Goal: Information Seeking & Learning: Compare options

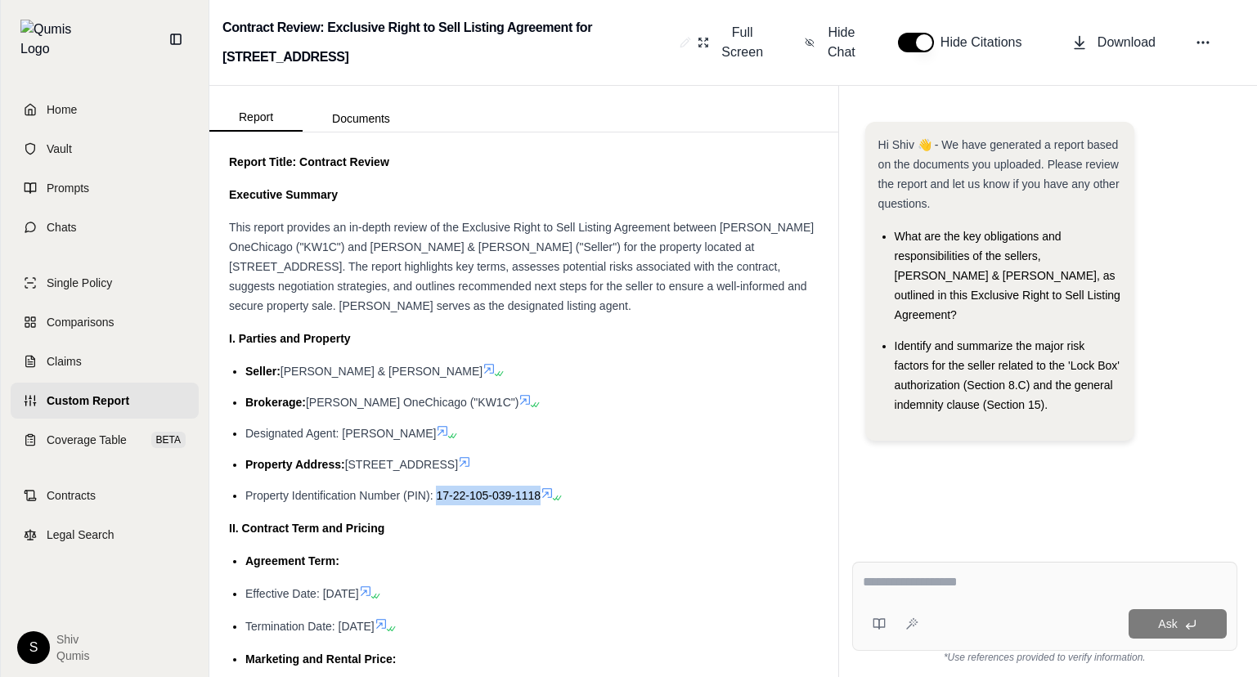
drag, startPoint x: 437, startPoint y: 496, endPoint x: 537, endPoint y: 496, distance: 100.6
click at [537, 496] on span "Property Identification Number (PIN): 17-22-105-039-1118" at bounding box center [392, 495] width 295 height 13
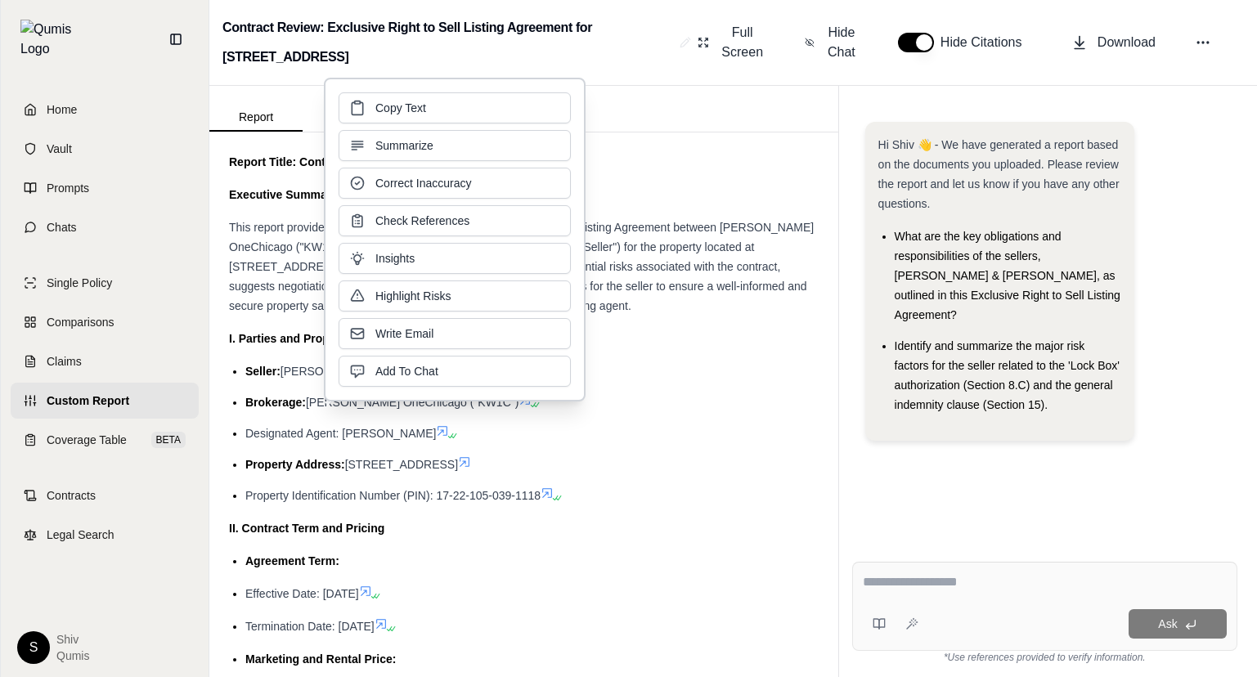
click at [554, 494] on icon at bounding box center [555, 498] width 10 height 10
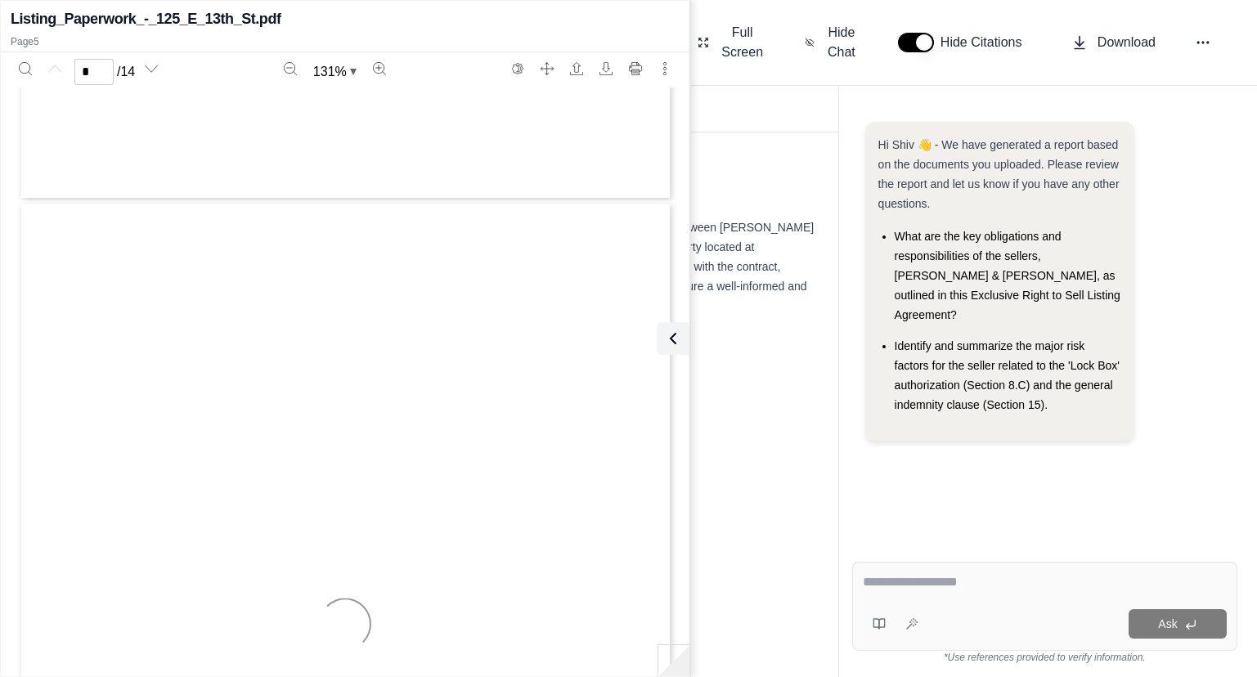
scroll to position [3390, 0]
type input "*"
click at [670, 344] on icon at bounding box center [670, 339] width 20 height 20
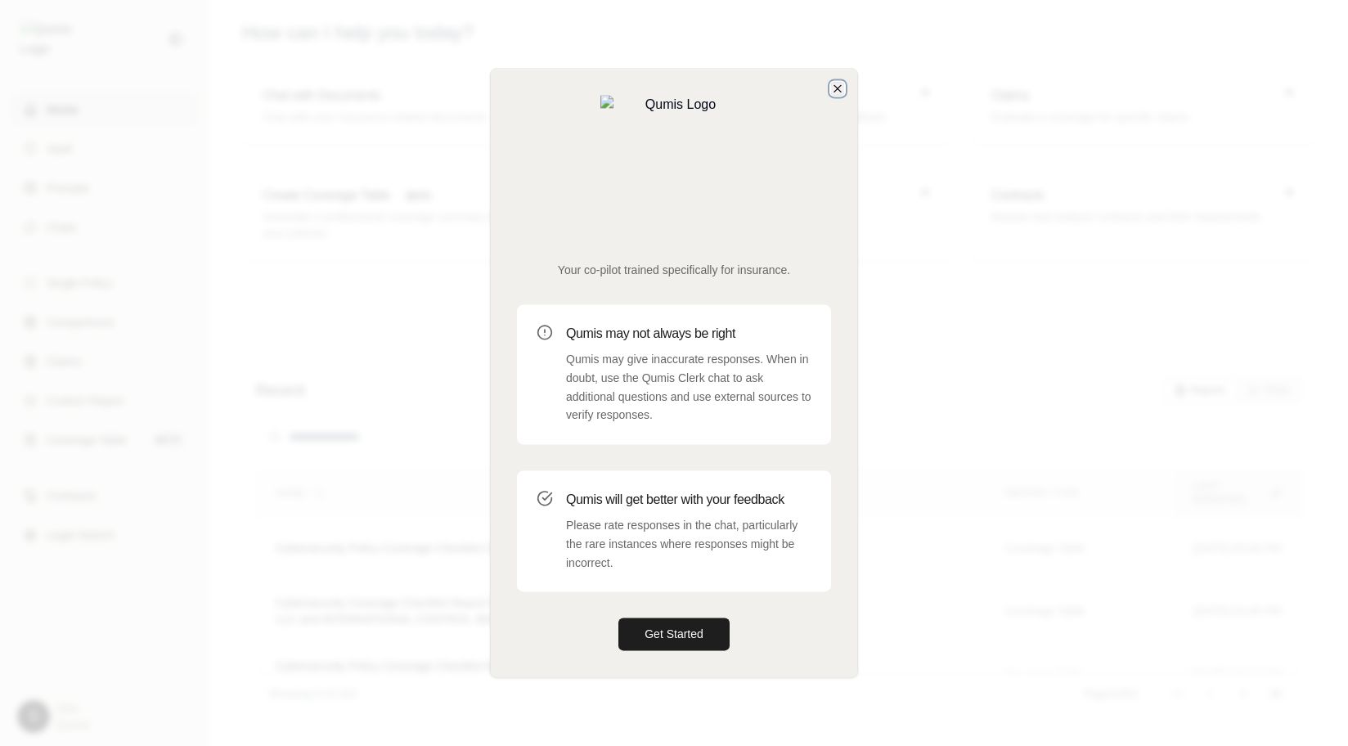
click at [832, 95] on icon "button" at bounding box center [837, 88] width 13 height 13
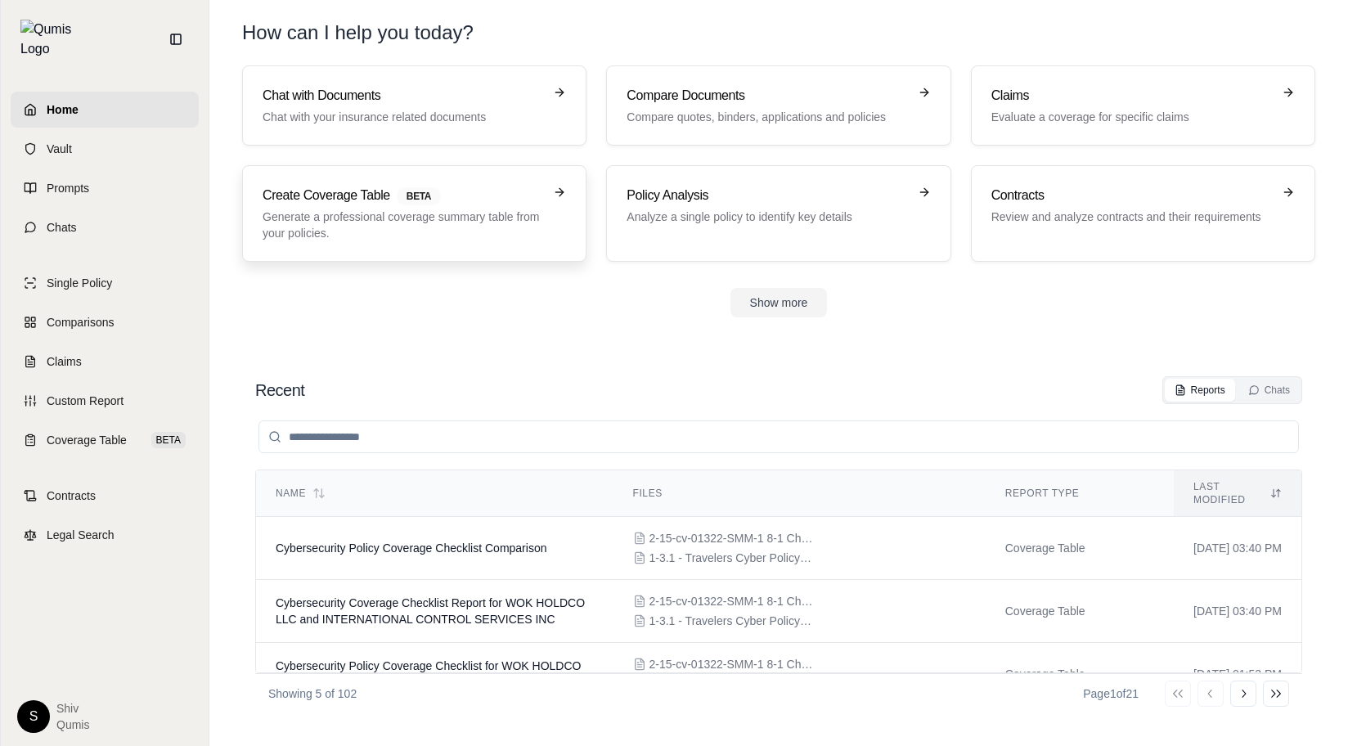
click at [399, 209] on p "Generate a professional coverage summary table from your policies." at bounding box center [402, 225] width 280 height 33
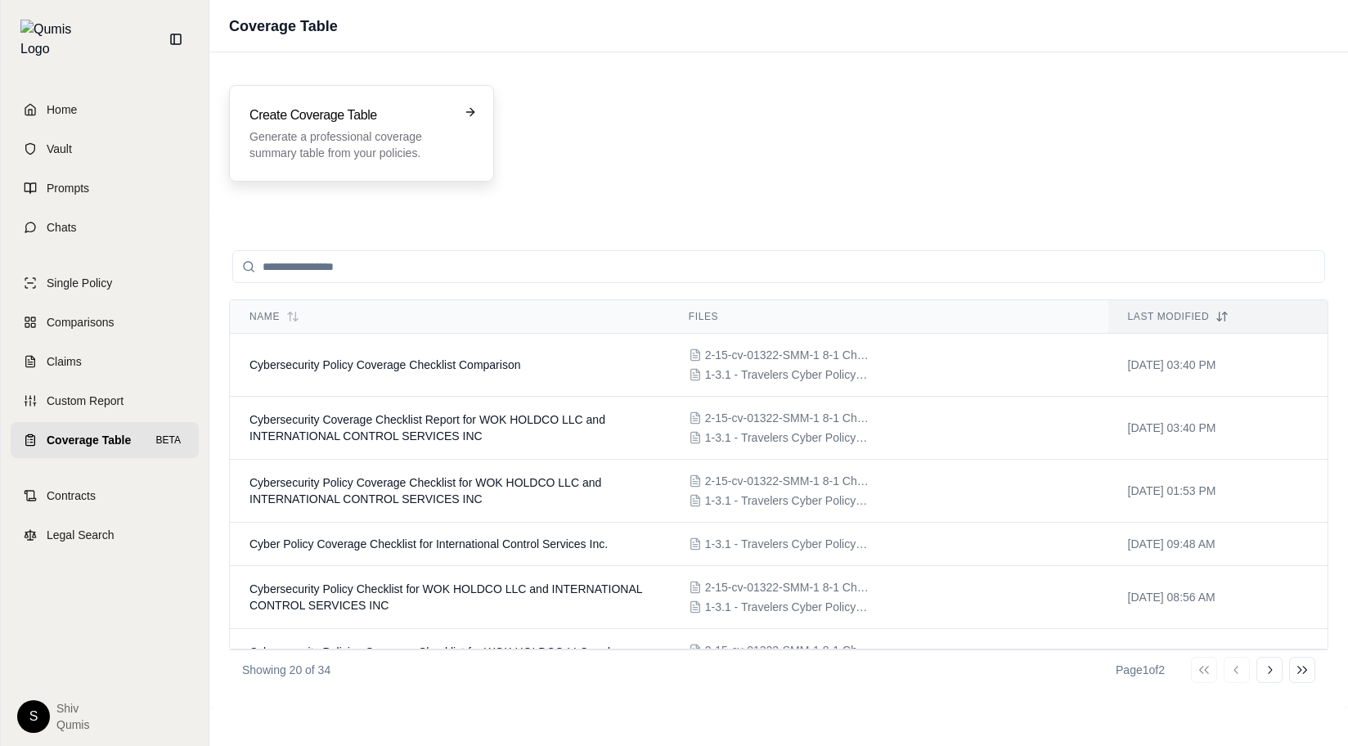
click at [452, 139] on div "Create Coverage Table Generate a professional coverage summary table from your …" at bounding box center [361, 133] width 224 height 56
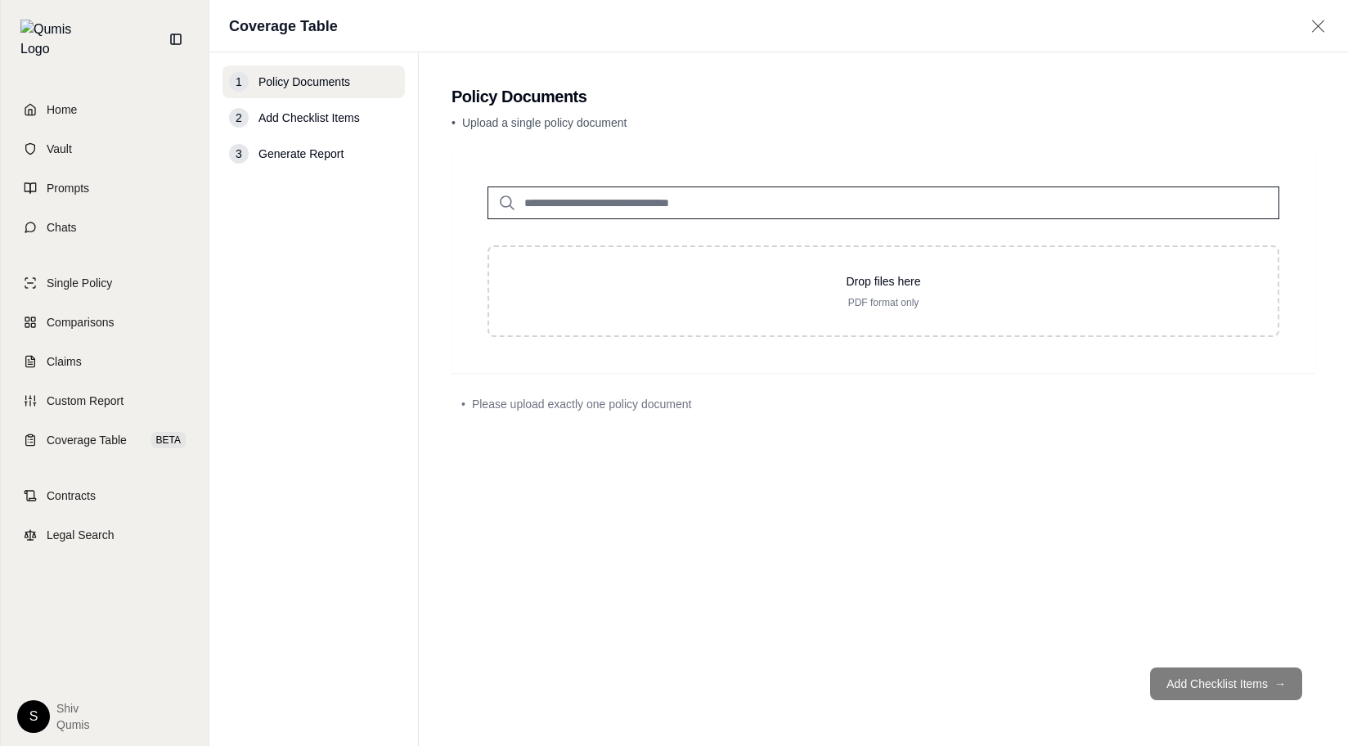
click at [593, 200] on input "search" at bounding box center [883, 202] width 792 height 33
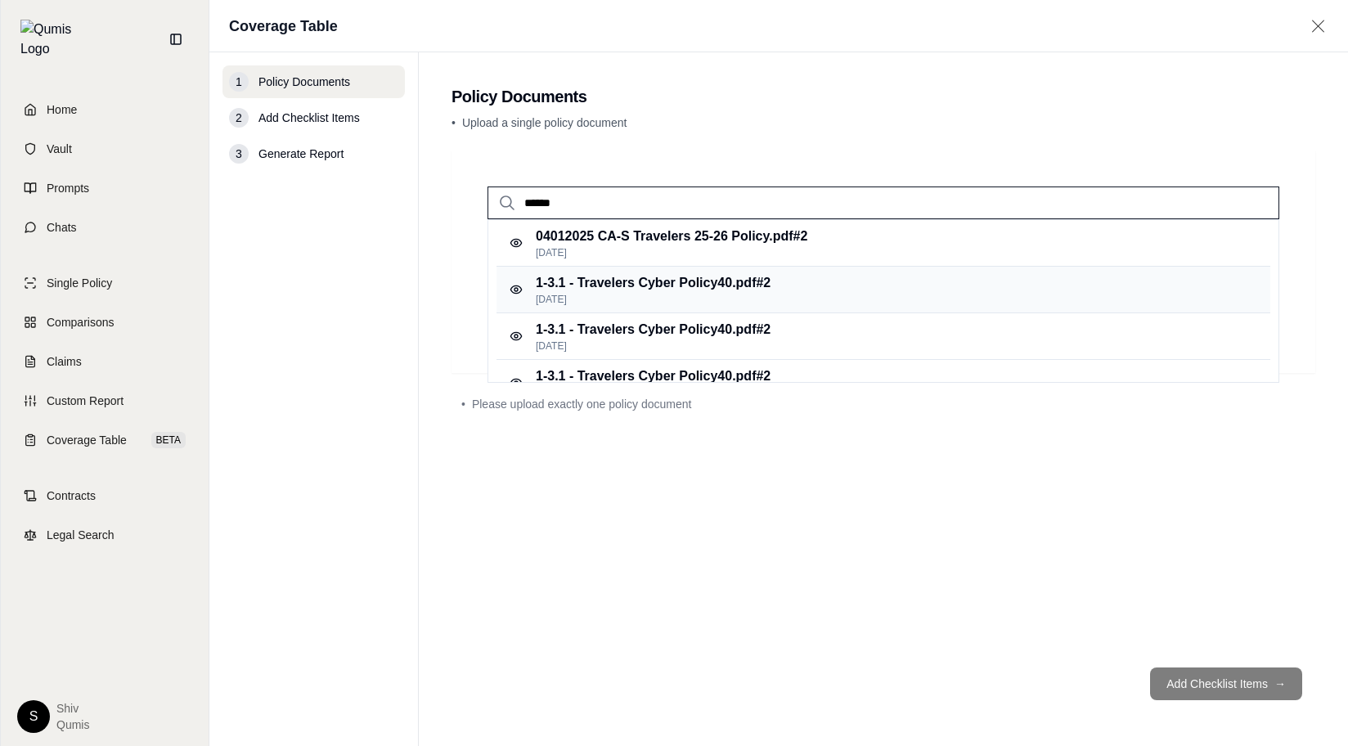
click at [703, 293] on p "[DATE]" at bounding box center [653, 299] width 235 height 13
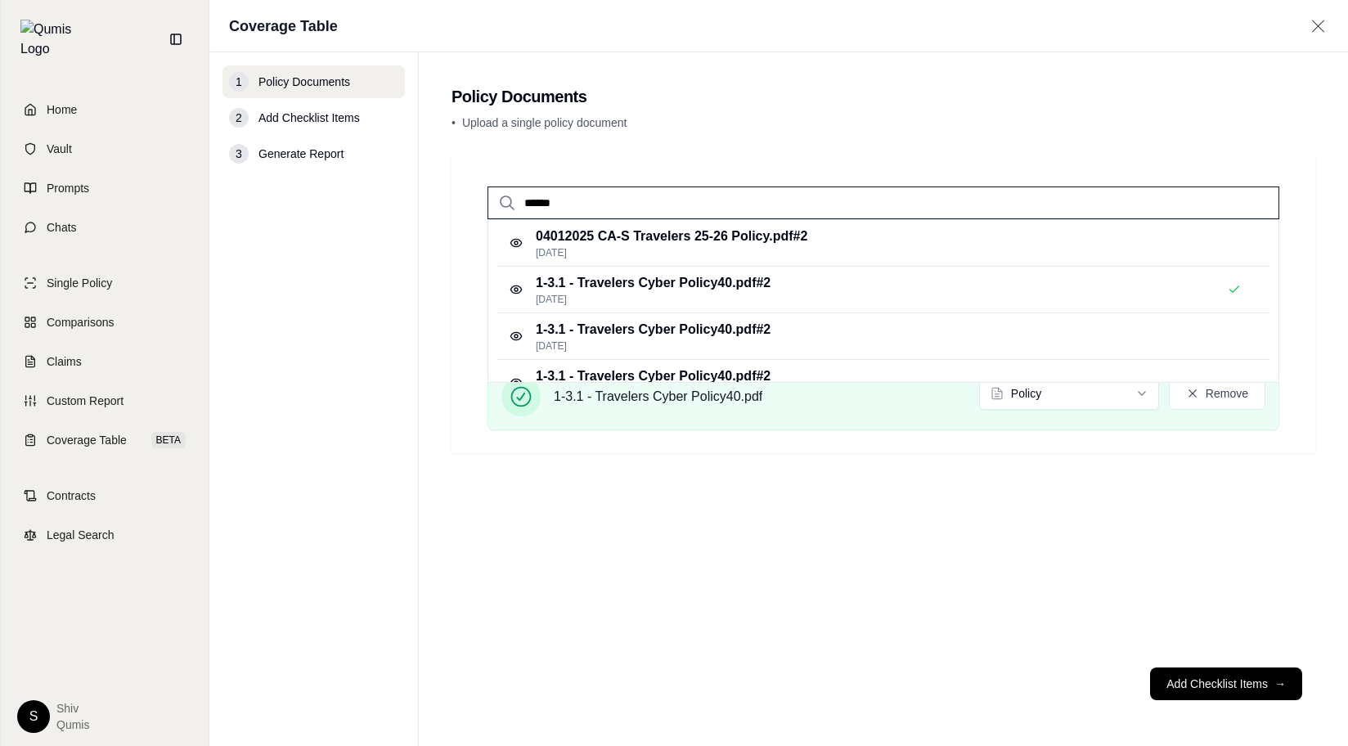
drag, startPoint x: 612, startPoint y: 208, endPoint x: 407, endPoint y: 201, distance: 204.5
click at [412, 201] on div "1 Policy Documents 2 Add Checklist Items 3 Generate Report Policy Documents • U…" at bounding box center [778, 398] width 1138 height 693
type input "****"
click at [604, 231] on p "2-15-cv-01322-SMM-1 8-1 Chubb Cyber2.pdf #2" at bounding box center [679, 237] width 286 height 20
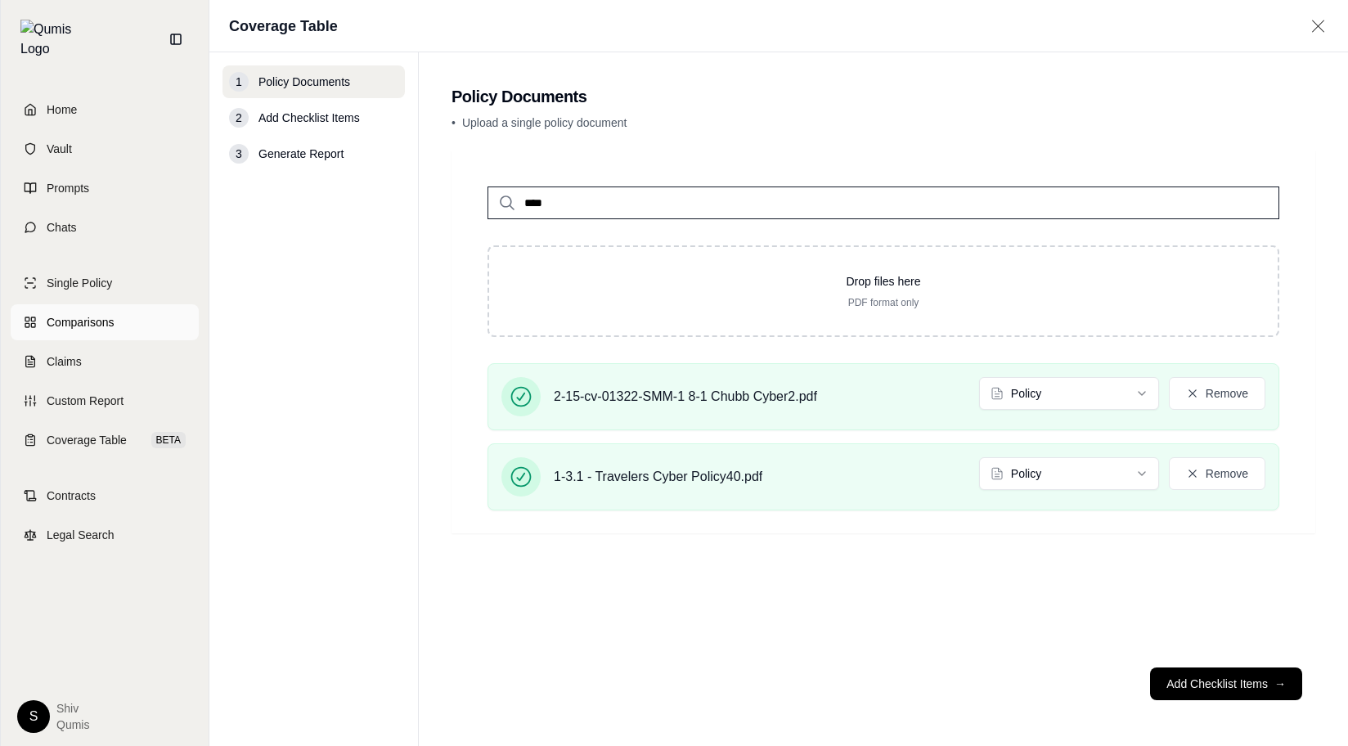
click at [88, 314] on span "Comparisons" at bounding box center [80, 322] width 67 height 16
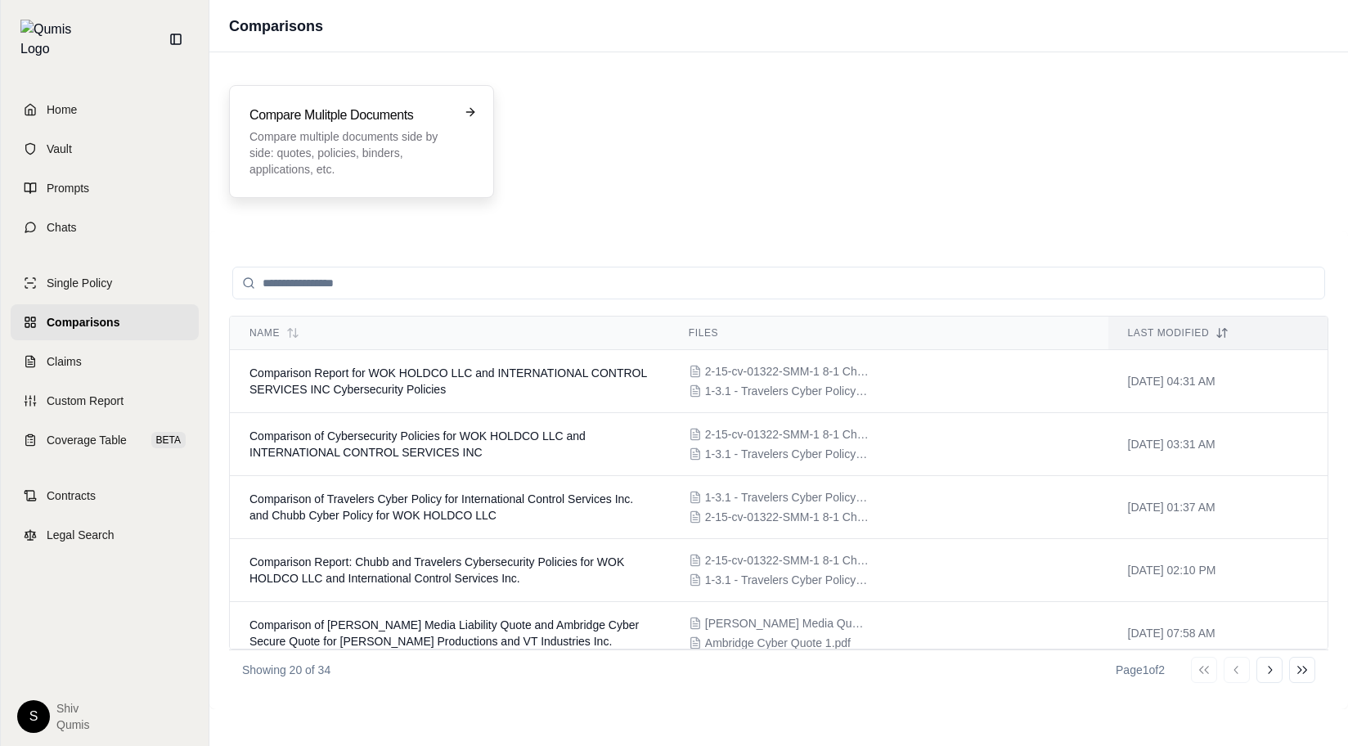
click at [410, 138] on p "Compare multiple documents side by side: quotes, policies, binders, application…" at bounding box center [349, 152] width 201 height 49
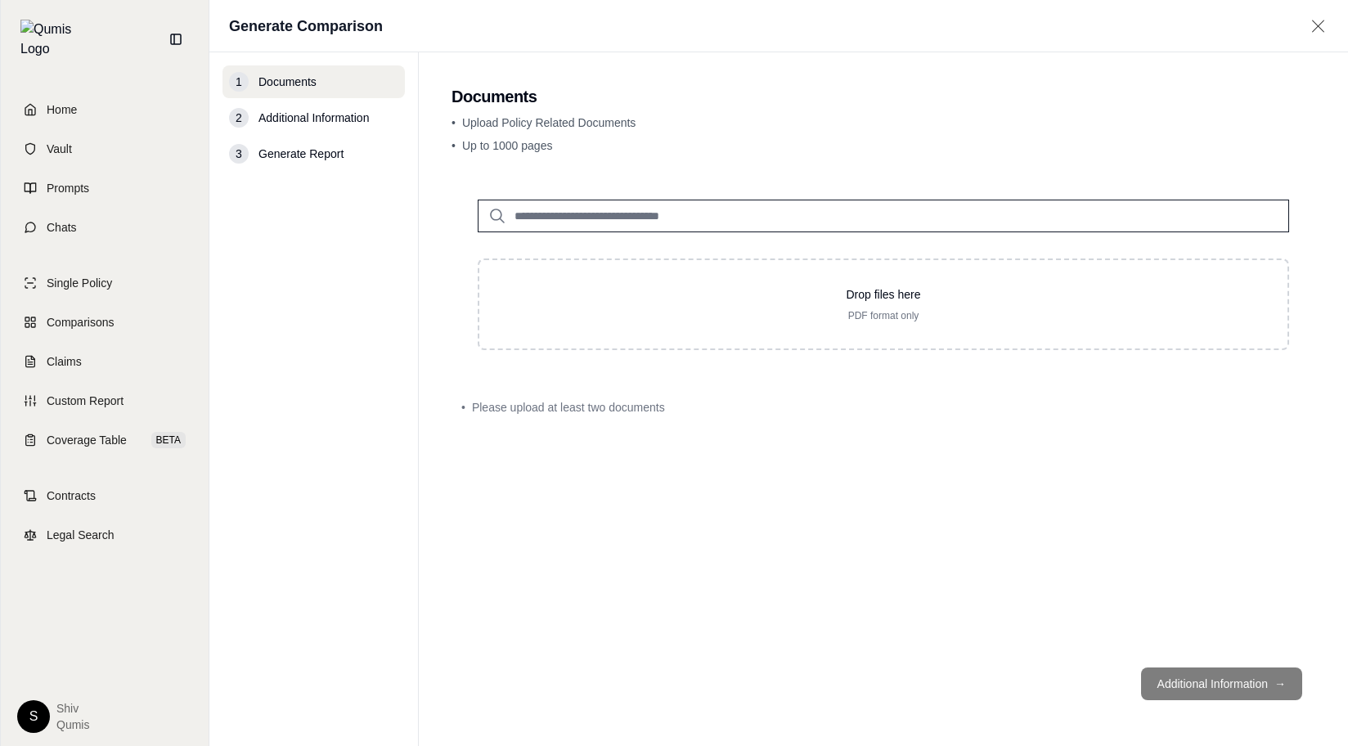
click at [602, 213] on input "search" at bounding box center [883, 216] width 811 height 33
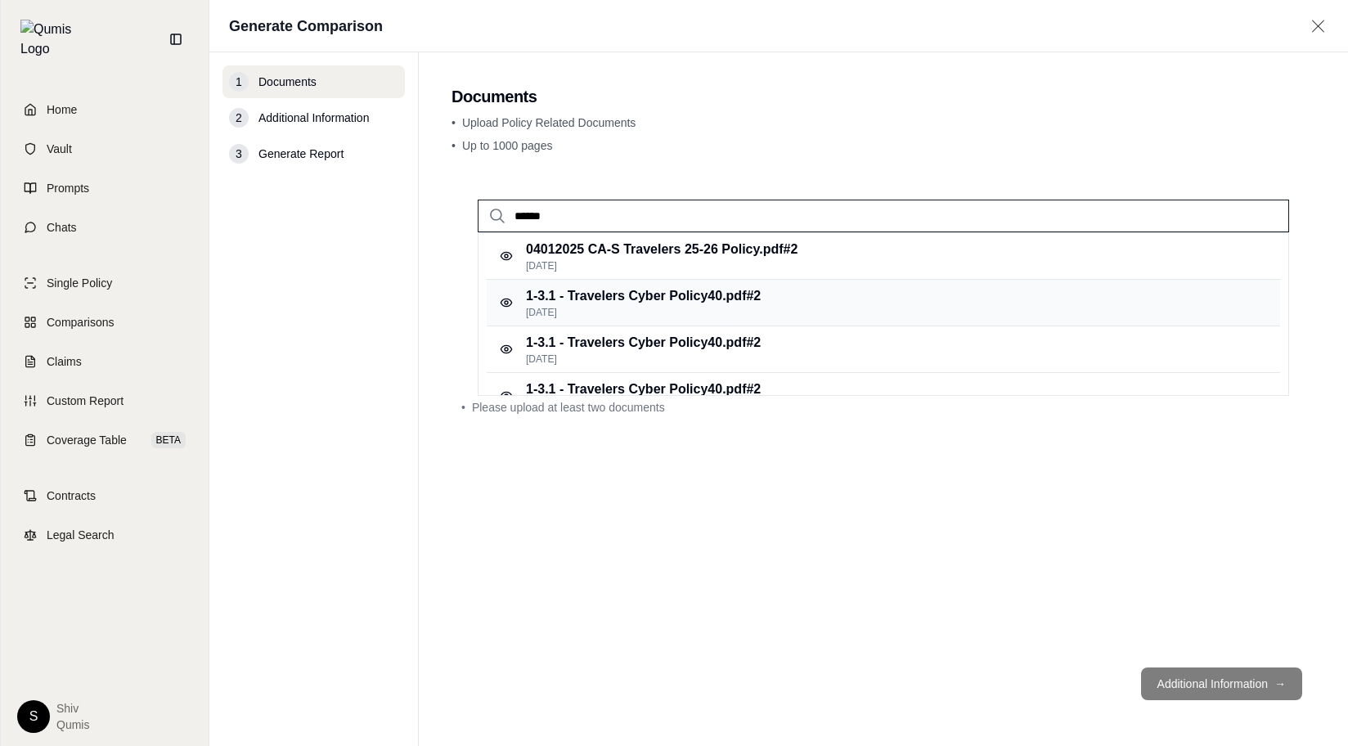
click at [732, 309] on p "[DATE]" at bounding box center [643, 312] width 235 height 13
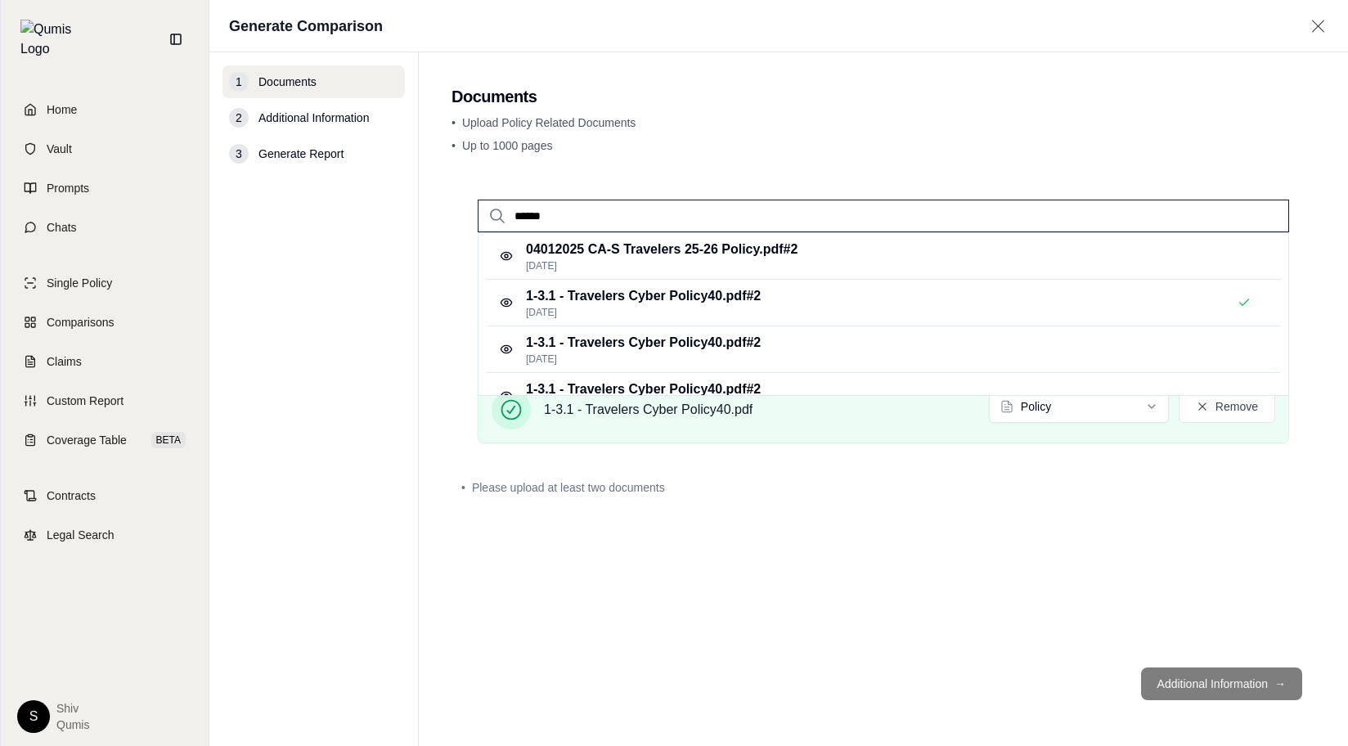
drag, startPoint x: 633, startPoint y: 217, endPoint x: 420, endPoint y: 184, distance: 215.1
click at [430, 185] on main "Documents • Upload Policy Related Documents • Up to 1000 pages ****** 04012025 …" at bounding box center [883, 398] width 929 height 693
type input "***"
click at [616, 270] on p "[DATE]" at bounding box center [669, 265] width 286 height 13
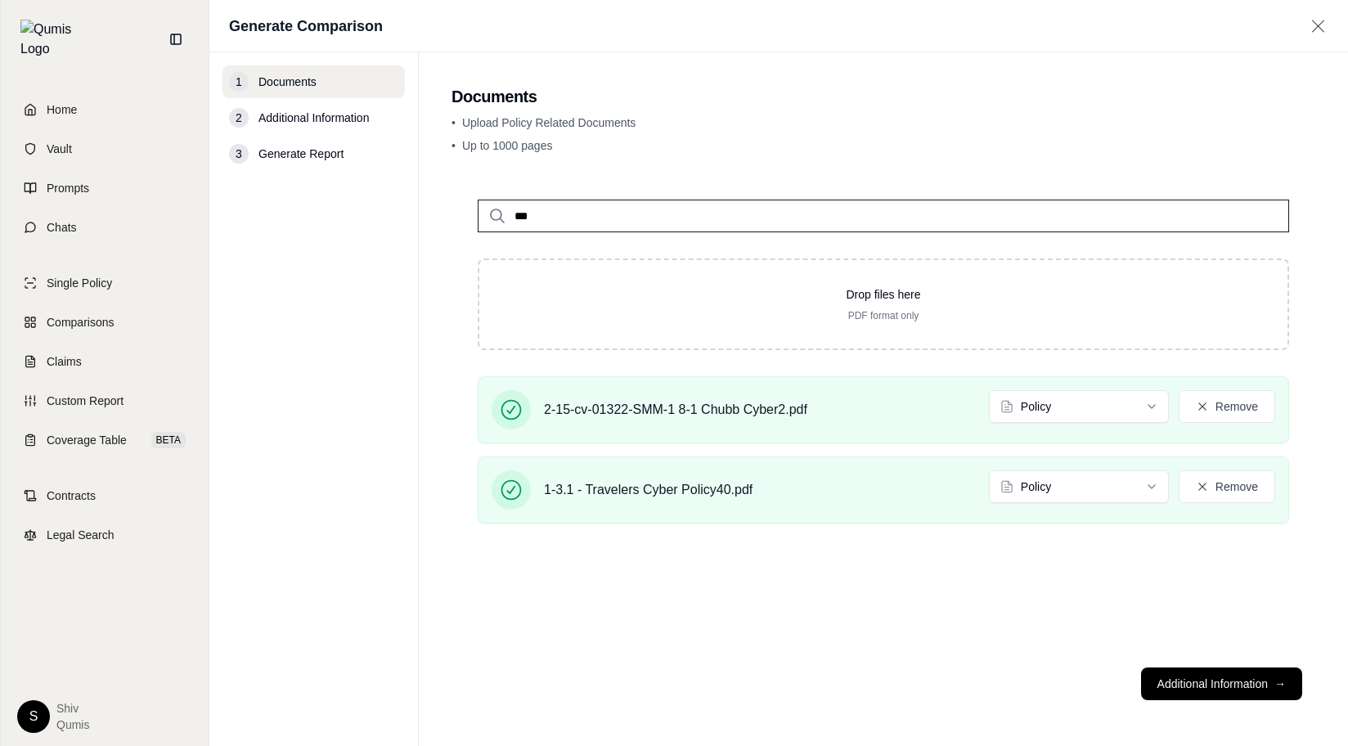
click at [873, 648] on div "*** Drop files here PDF format only 2-15-cv-01322-SMM-1 8-1 Chubb Cyber2.pdf Po…" at bounding box center [883, 413] width 864 height 481
click at [1272, 686] on button "Additional Information →" at bounding box center [1221, 683] width 161 height 33
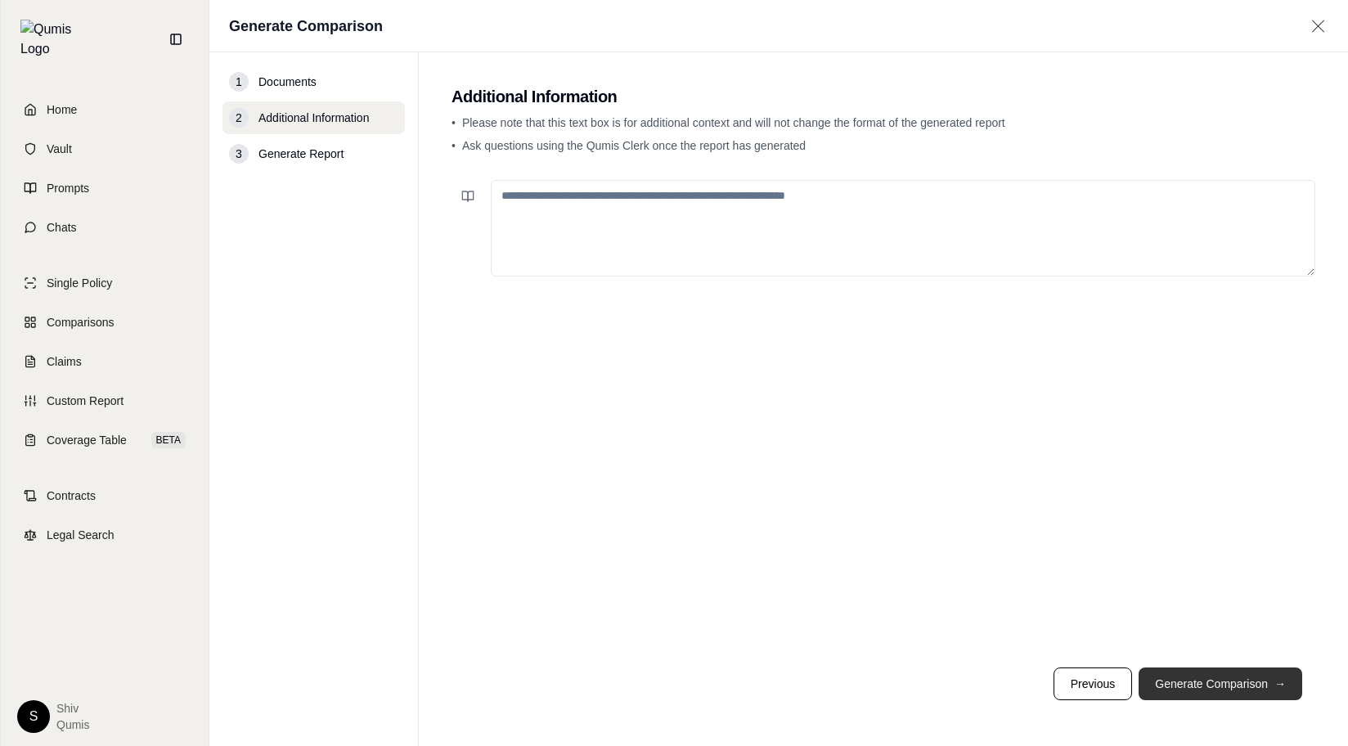
click at [1272, 686] on button "Generate Comparison →" at bounding box center [1220, 683] width 164 height 33
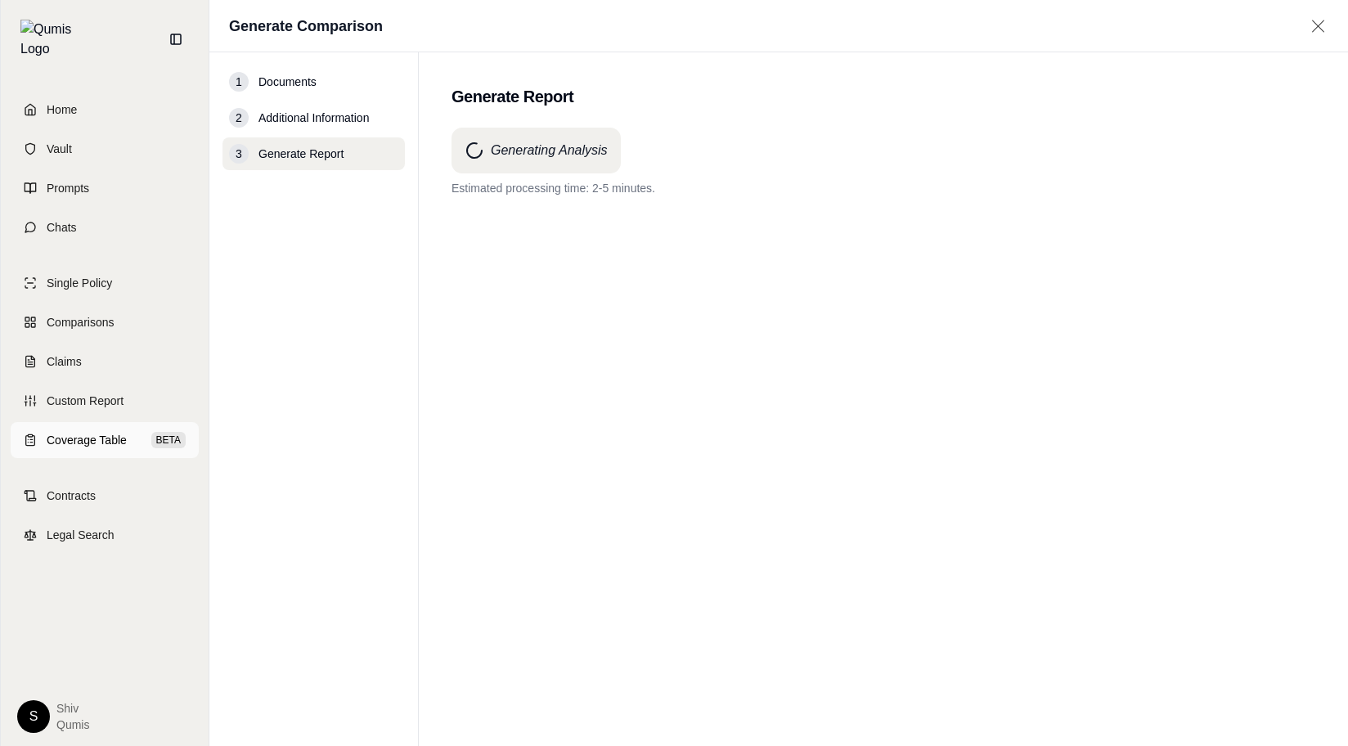
click at [84, 432] on span "Coverage Table" at bounding box center [87, 440] width 80 height 16
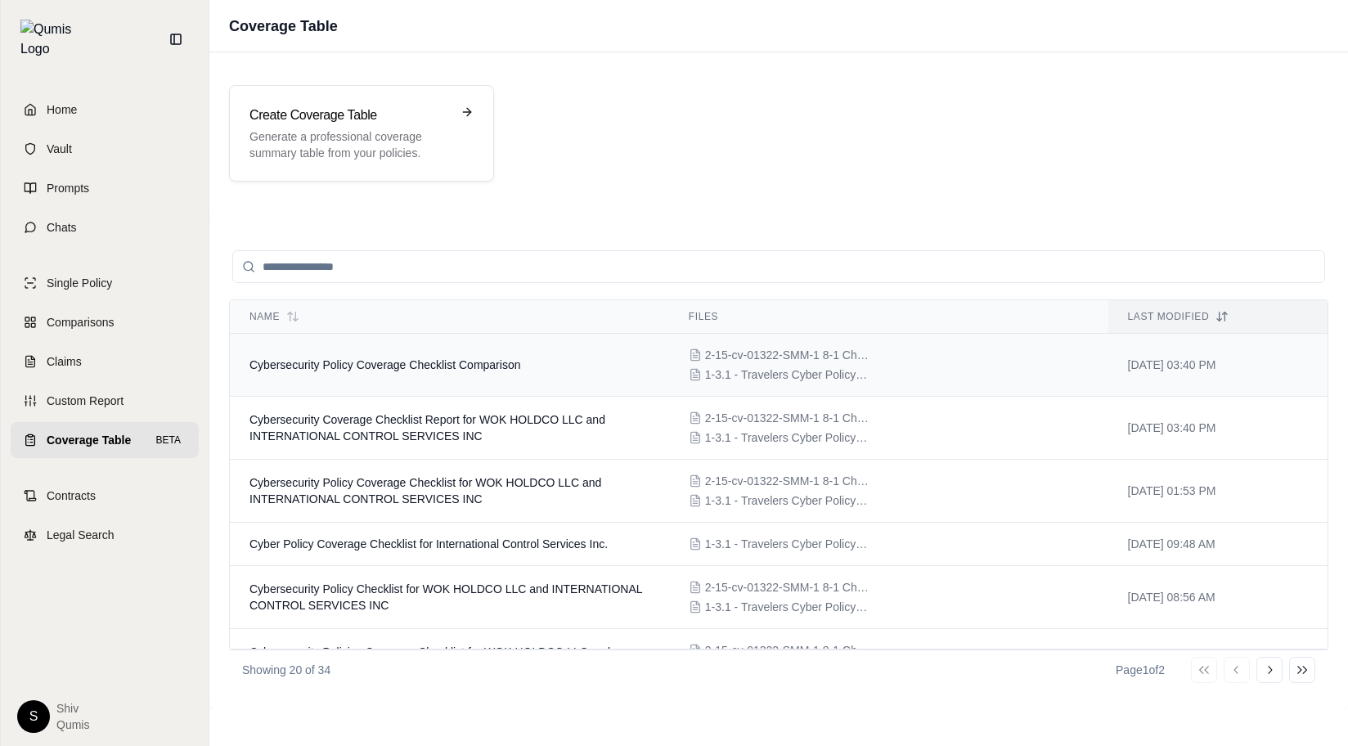
click at [473, 375] on td "Cybersecurity Policy Coverage Checklist Comparison" at bounding box center [449, 365] width 439 height 63
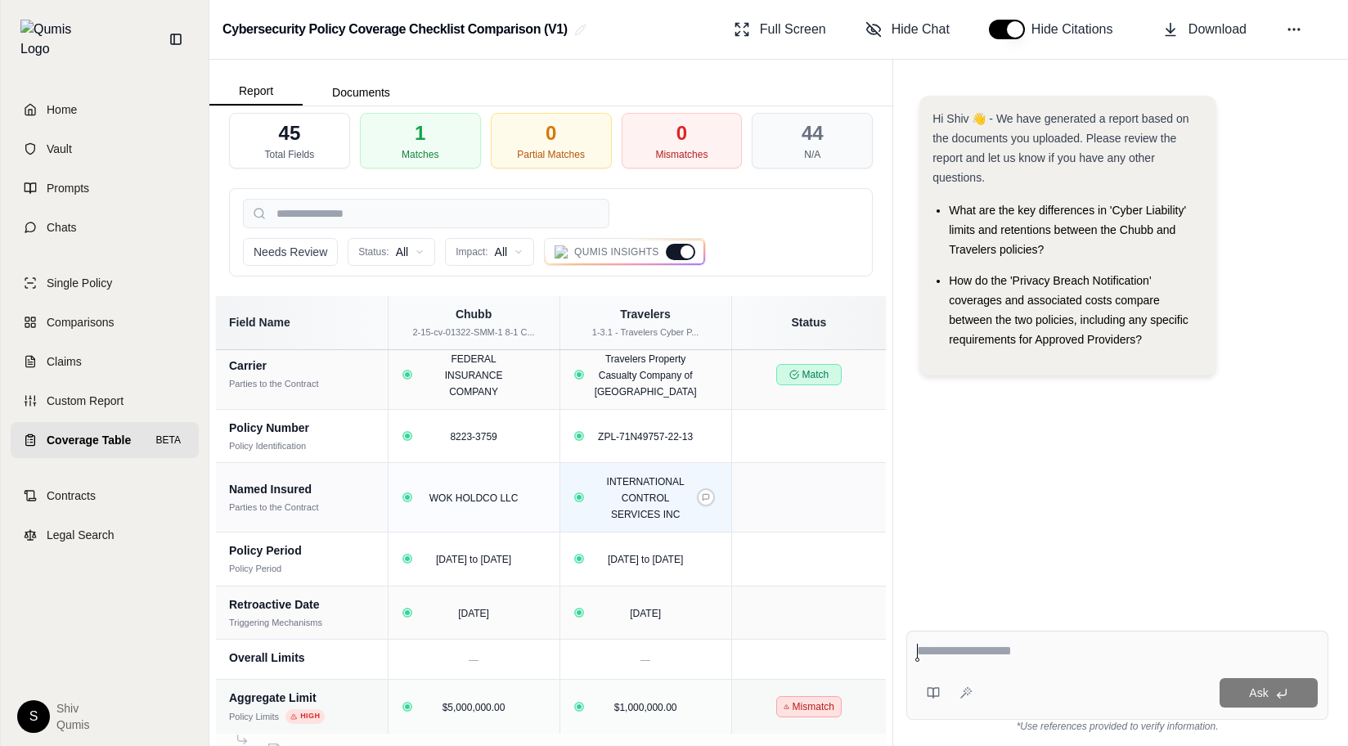
scroll to position [136, 0]
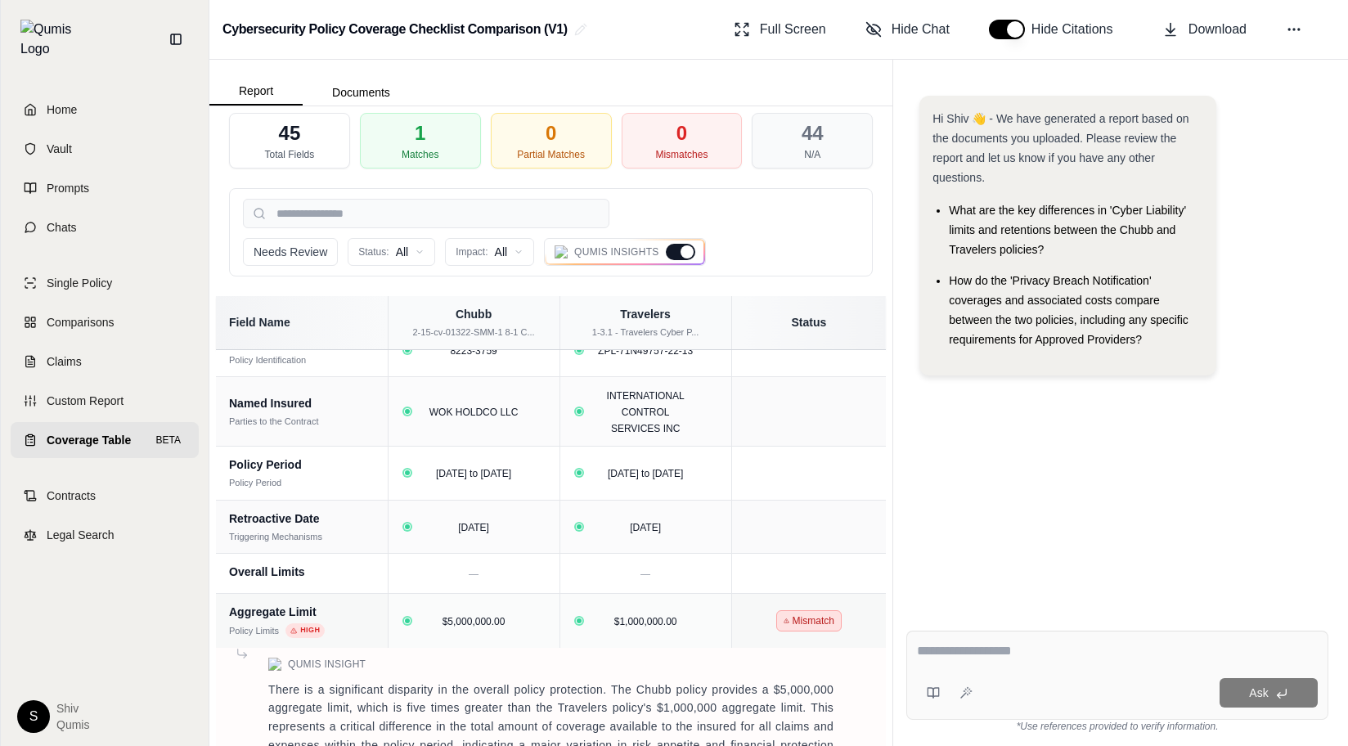
click at [67, 432] on span "Coverage Table" at bounding box center [89, 440] width 84 height 16
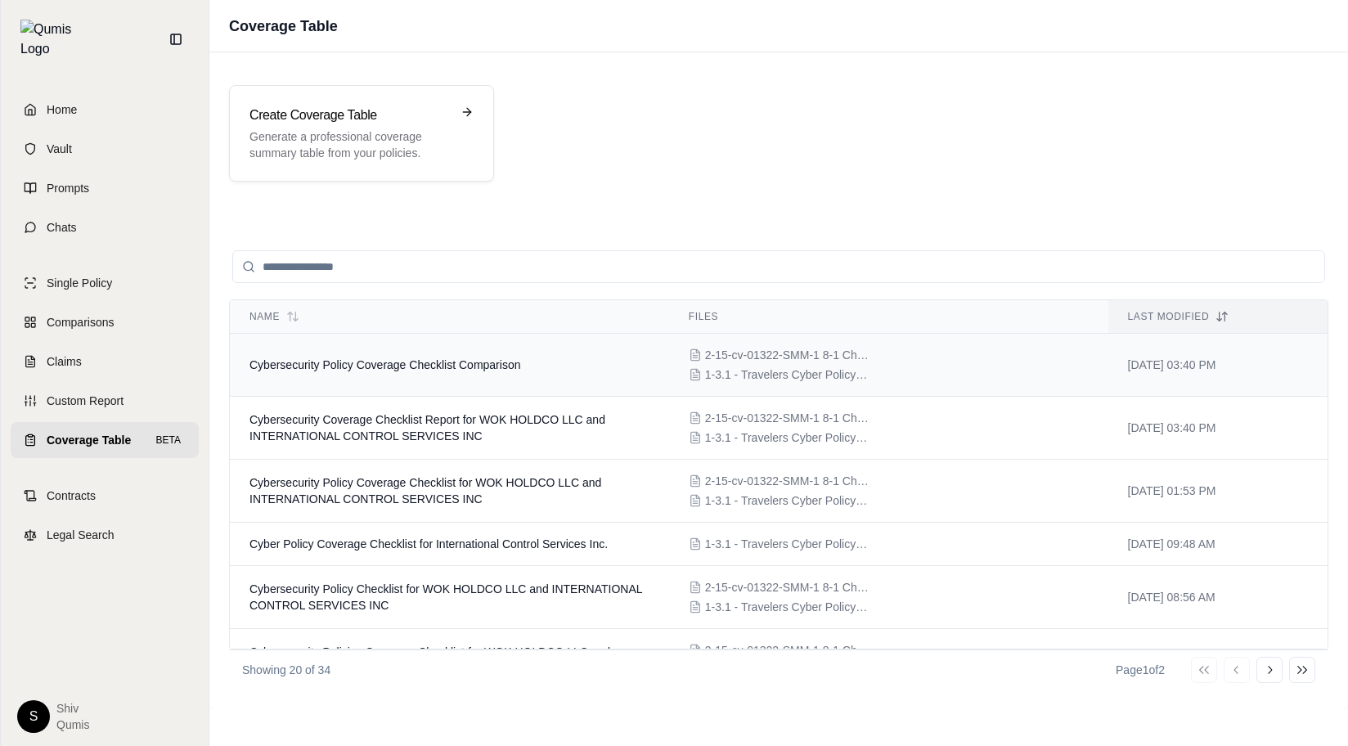
click at [436, 369] on span "Cybersecurity Policy Coverage Checklist Comparison" at bounding box center [384, 364] width 271 height 13
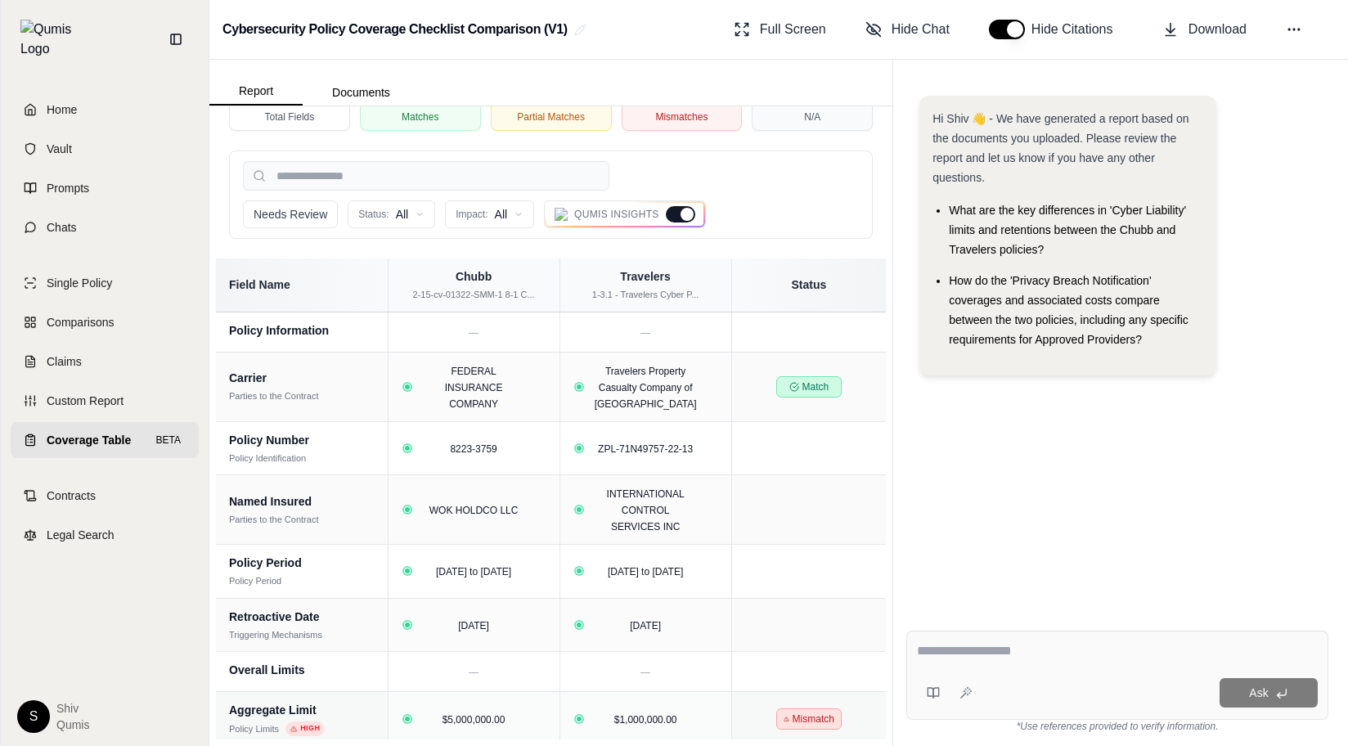
click at [102, 432] on span "Coverage Table" at bounding box center [89, 440] width 84 height 16
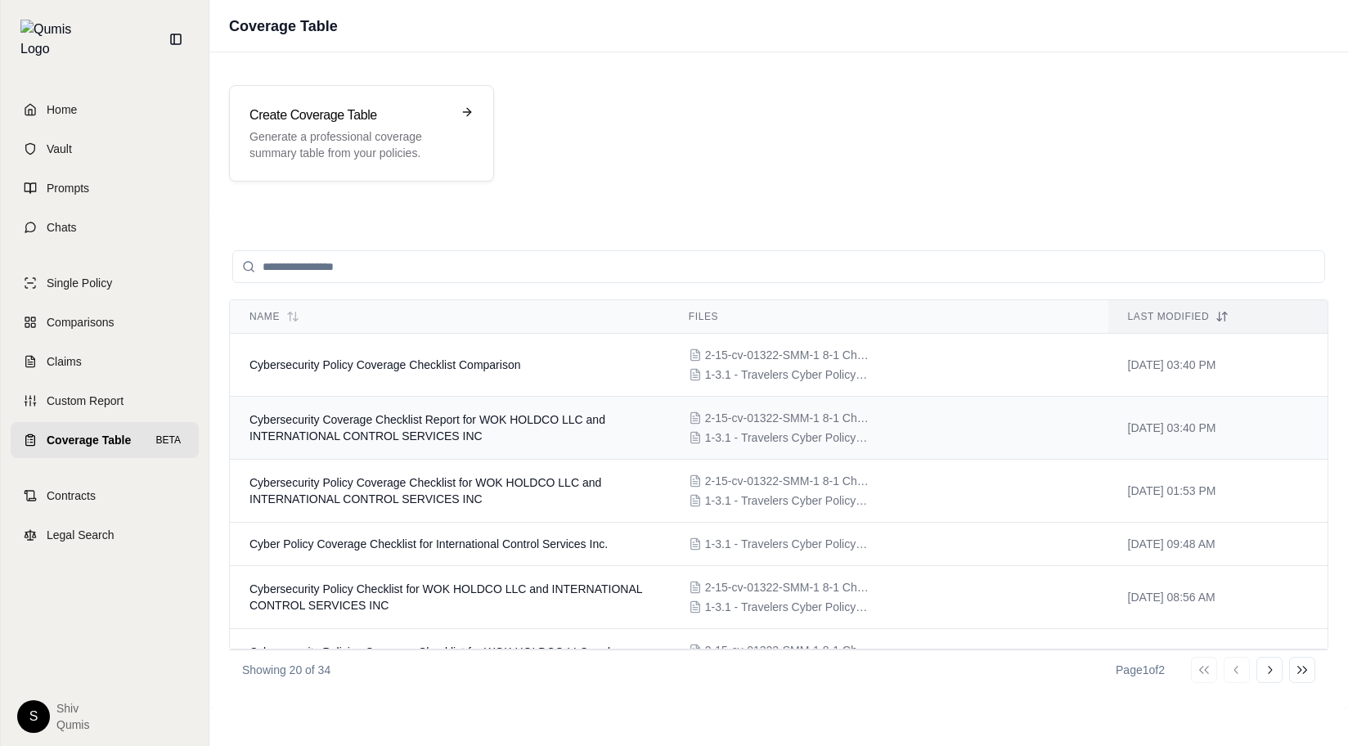
click at [452, 444] on td "Cybersecurity Coverage Checklist Report for WOK HOLDCO LLC and INTERNATIONAL CO…" at bounding box center [449, 428] width 439 height 63
